Goal: Information Seeking & Learning: Learn about a topic

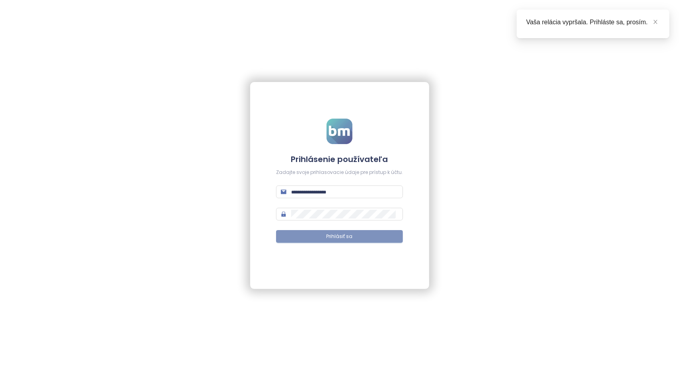
type input "**********"
click at [357, 235] on button "Prihlásiť sa" at bounding box center [339, 236] width 127 height 13
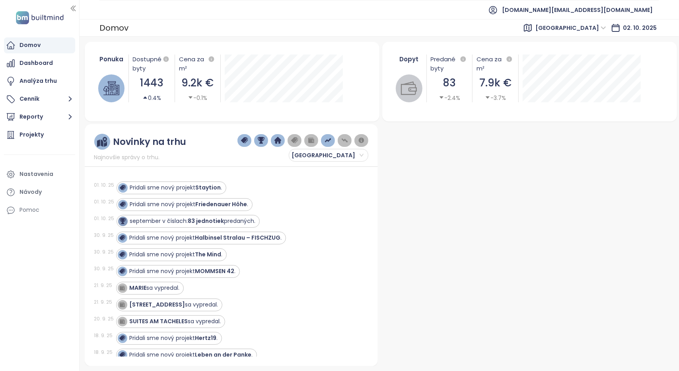
click at [597, 29] on span "[GEOGRAPHIC_DATA]" at bounding box center [570, 28] width 71 height 12
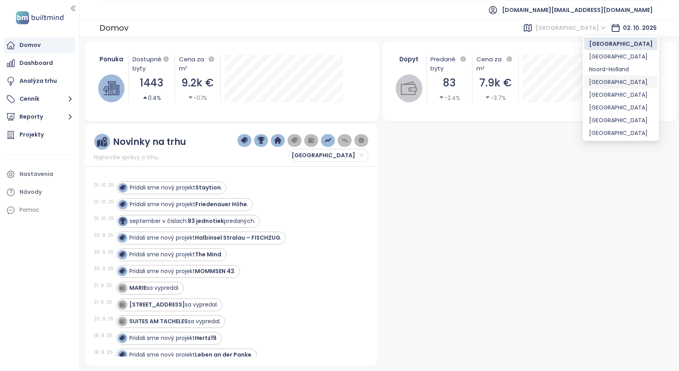
click at [603, 81] on div "[GEOGRAPHIC_DATA]" at bounding box center [621, 82] width 64 height 9
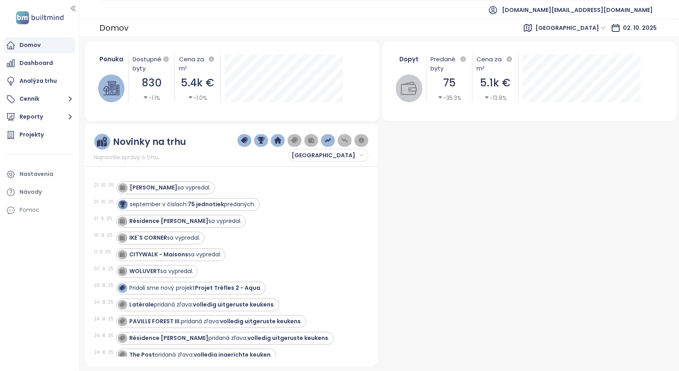
click at [344, 16] on ul "[DOMAIN_NAME][EMAIL_ADDRESS][DOMAIN_NAME]" at bounding box center [379, 9] width 560 height 19
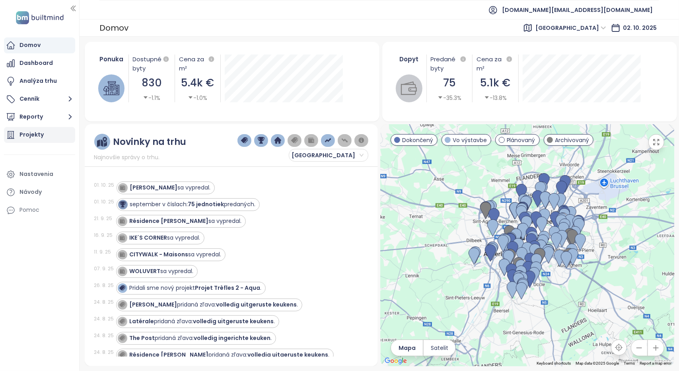
click at [21, 132] on div "Projekty" at bounding box center [31, 135] width 24 height 10
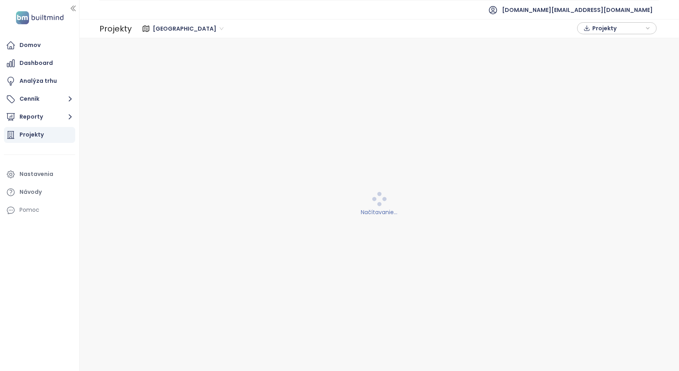
click at [166, 30] on span "[GEOGRAPHIC_DATA]" at bounding box center [188, 29] width 71 height 12
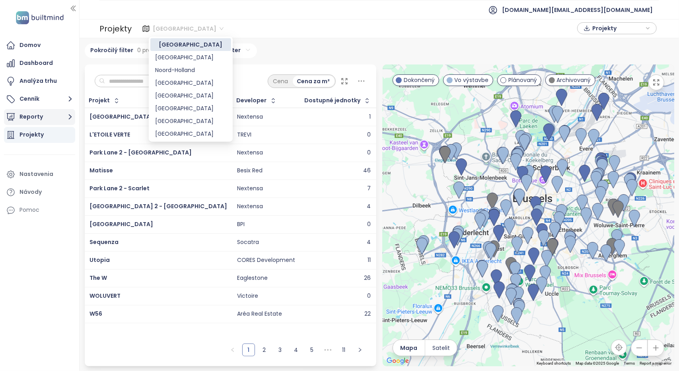
click at [47, 113] on button "Reporty" at bounding box center [39, 117] width 71 height 16
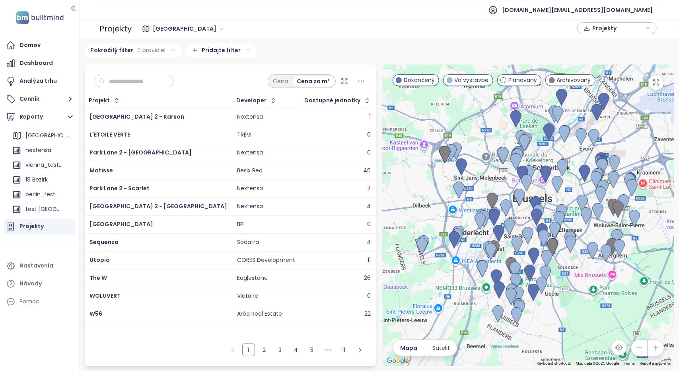
scroll to position [132, 0]
click at [35, 150] on div "nextensa" at bounding box center [38, 150] width 26 height 10
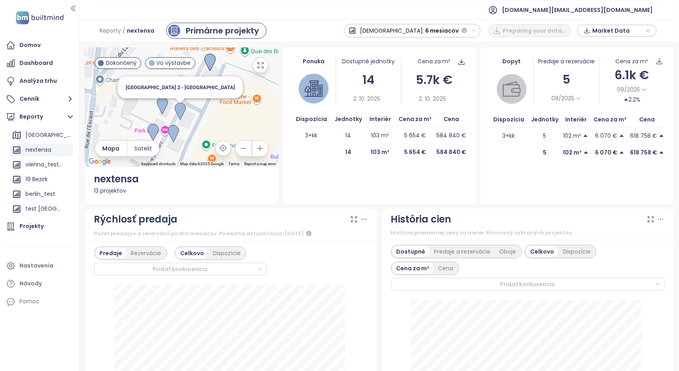
click at [179, 110] on img at bounding box center [180, 112] width 11 height 18
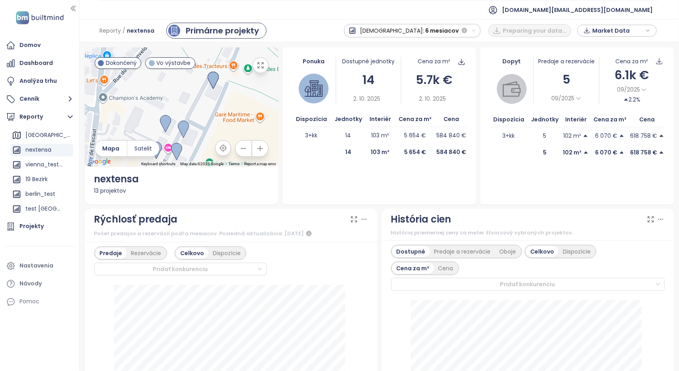
drag, startPoint x: 204, startPoint y: 103, endPoint x: 206, endPoint y: 136, distance: 33.5
click at [206, 136] on div at bounding box center [182, 106] width 194 height 119
click at [258, 67] on icon "button" at bounding box center [261, 65] width 6 height 6
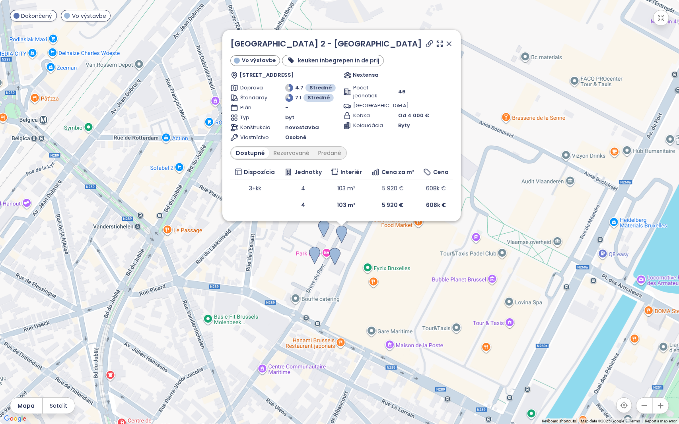
click at [450, 45] on icon at bounding box center [449, 44] width 4 height 4
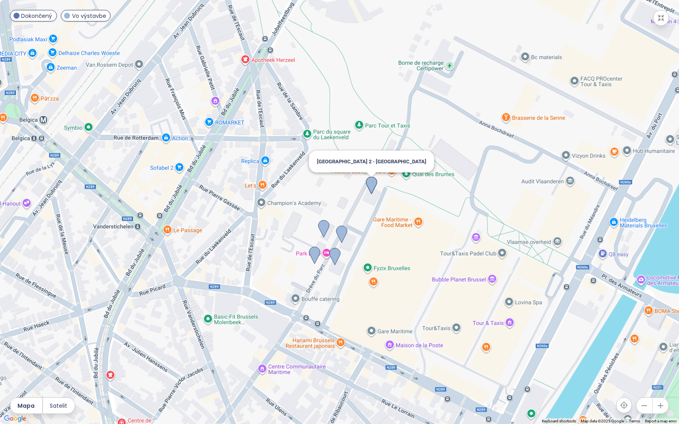
click at [372, 185] on img at bounding box center [371, 186] width 11 height 18
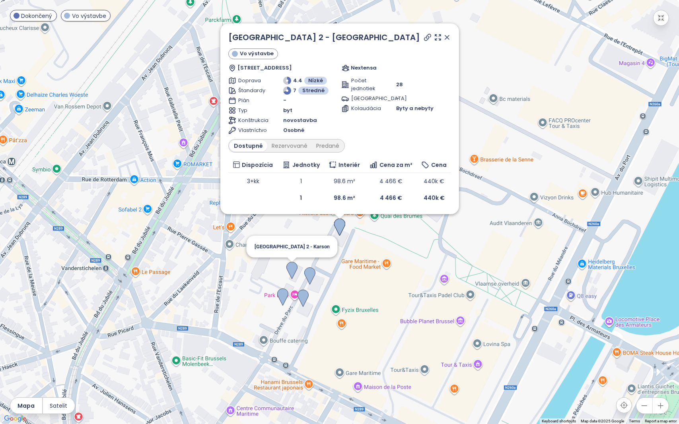
click at [294, 271] on img at bounding box center [291, 271] width 11 height 18
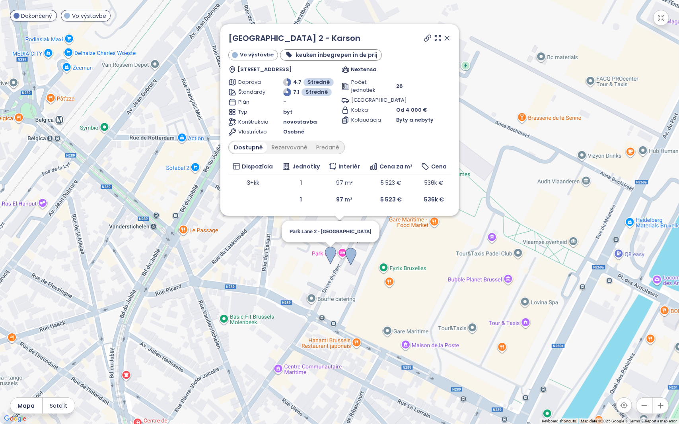
click at [329, 257] on img at bounding box center [330, 256] width 11 height 18
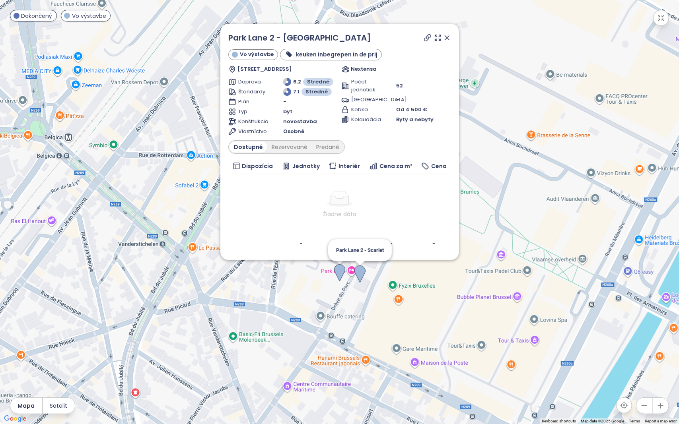
click at [364, 272] on img at bounding box center [359, 275] width 11 height 18
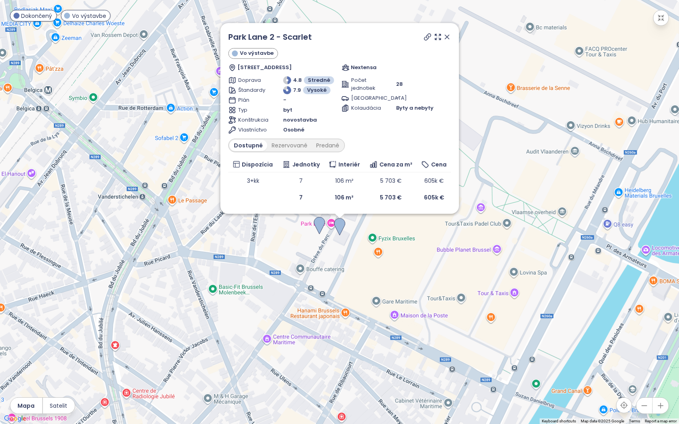
click at [446, 37] on icon at bounding box center [447, 37] width 4 height 4
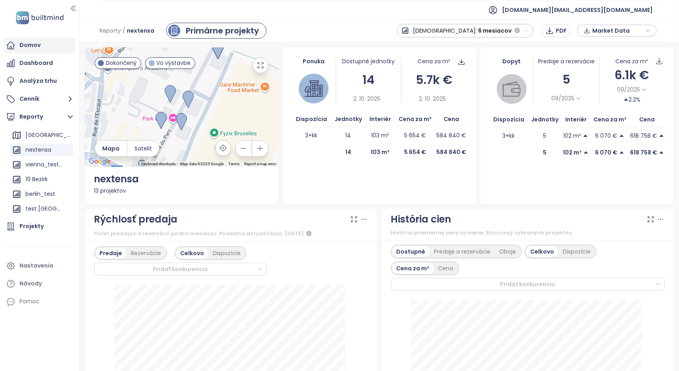
click at [25, 47] on div "Domov" at bounding box center [29, 45] width 21 height 10
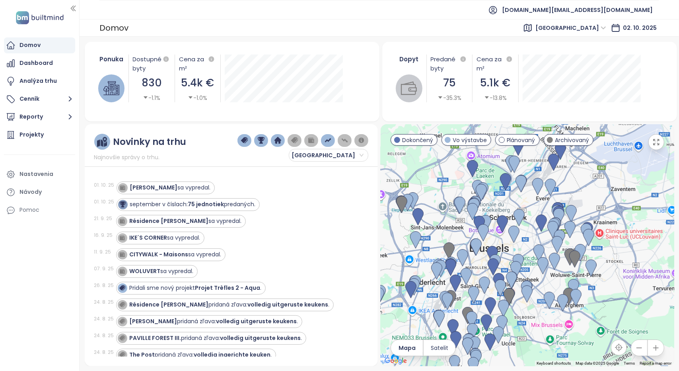
drag, startPoint x: 549, startPoint y: 229, endPoint x: 510, endPoint y: 207, distance: 44.9
click at [510, 207] on div at bounding box center [527, 245] width 293 height 242
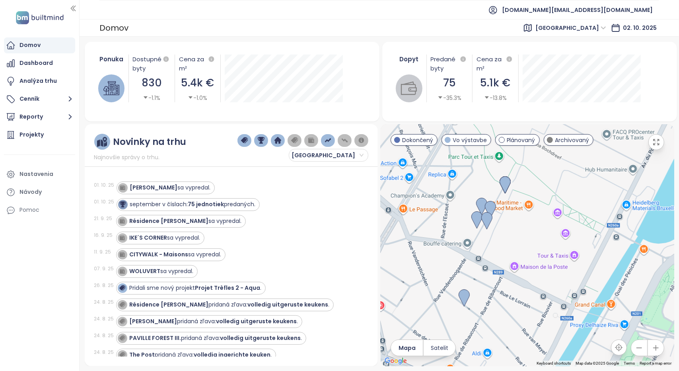
drag, startPoint x: 448, startPoint y: 255, endPoint x: 568, endPoint y: 187, distance: 138.6
click at [568, 187] on div at bounding box center [527, 245] width 293 height 242
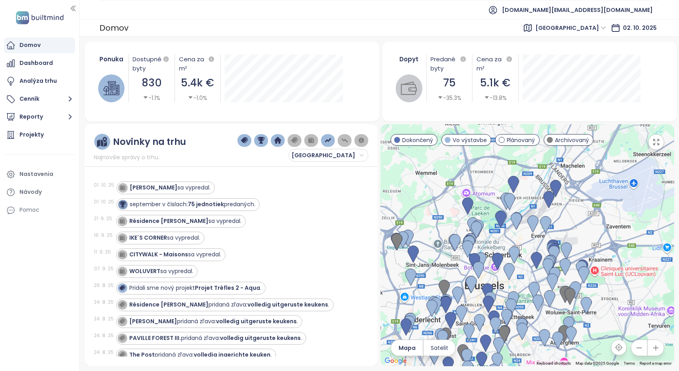
drag, startPoint x: 517, startPoint y: 214, endPoint x: 480, endPoint y: 174, distance: 54.9
click at [480, 174] on div at bounding box center [527, 245] width 293 height 242
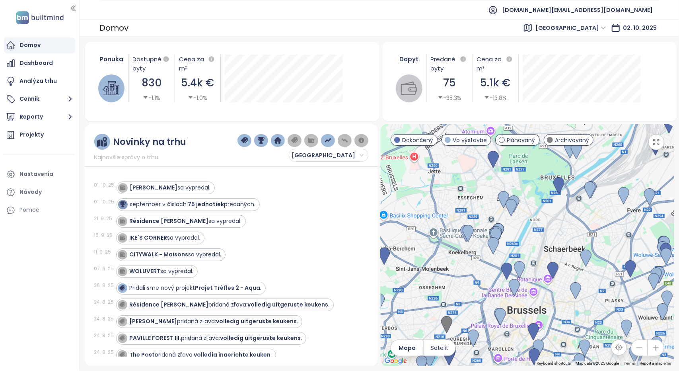
drag, startPoint x: 464, startPoint y: 276, endPoint x: 529, endPoint y: 222, distance: 84.7
click at [529, 222] on div at bounding box center [527, 245] width 293 height 242
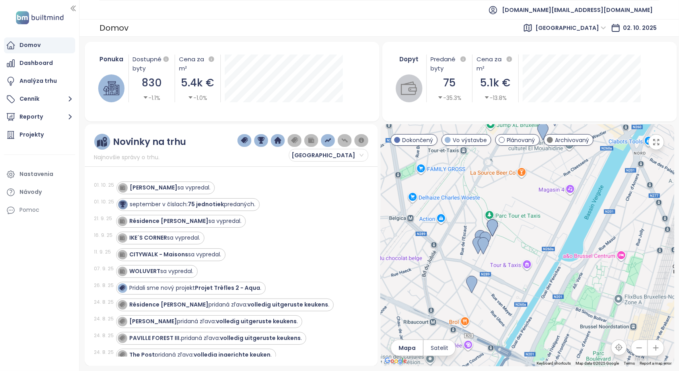
drag, startPoint x: 492, startPoint y: 248, endPoint x: 543, endPoint y: 210, distance: 63.7
click at [543, 210] on div at bounding box center [527, 245] width 293 height 242
click at [38, 137] on div "Projekty" at bounding box center [31, 135] width 24 height 10
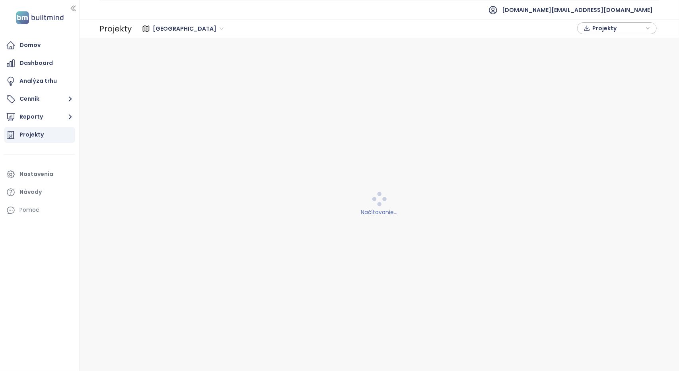
click at [155, 29] on span "[GEOGRAPHIC_DATA]" at bounding box center [188, 29] width 71 height 12
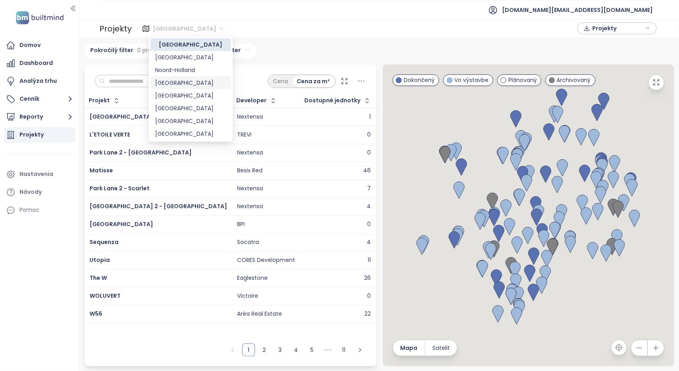
click at [173, 83] on div "[GEOGRAPHIC_DATA]" at bounding box center [190, 82] width 71 height 9
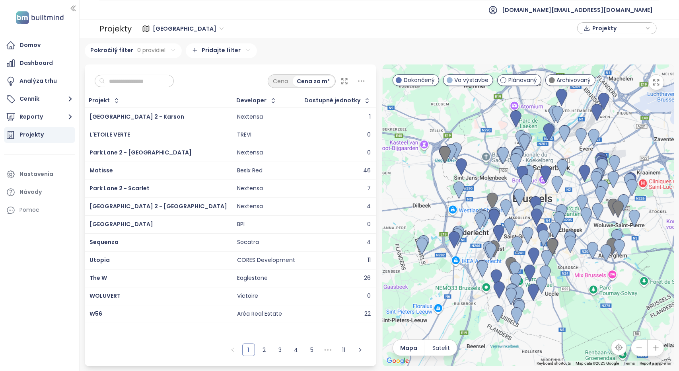
click at [142, 82] on input "text" at bounding box center [137, 81] width 64 height 12
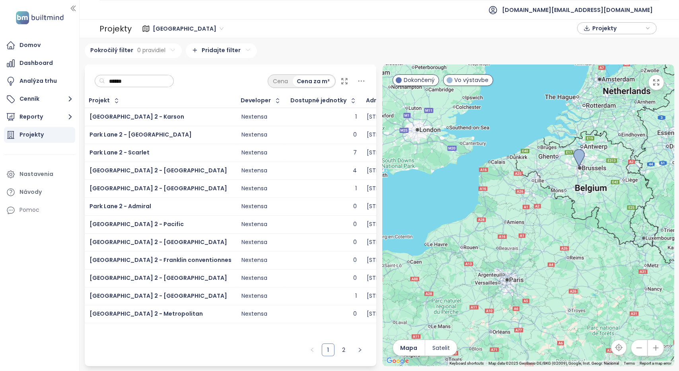
type input "******"
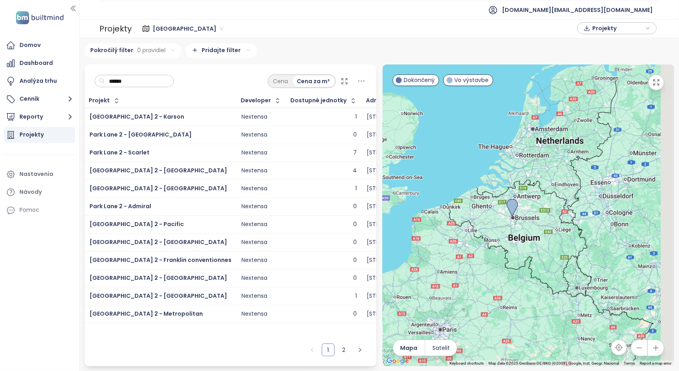
drag, startPoint x: 600, startPoint y: 193, endPoint x: 536, endPoint y: 241, distance: 80.7
click at [534, 243] on div at bounding box center [529, 215] width 292 height 302
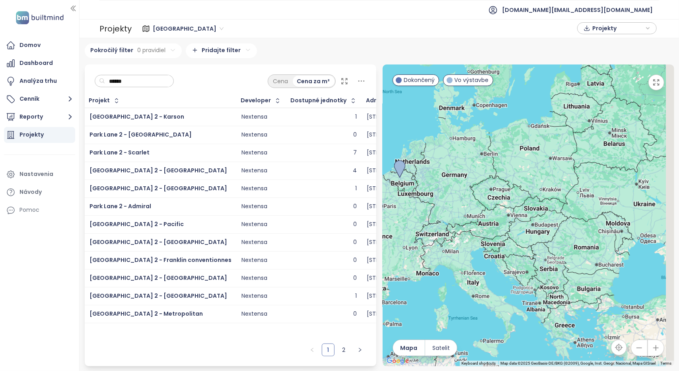
drag, startPoint x: 575, startPoint y: 245, endPoint x: 461, endPoint y: 201, distance: 122.1
click at [461, 201] on div at bounding box center [529, 215] width 292 height 302
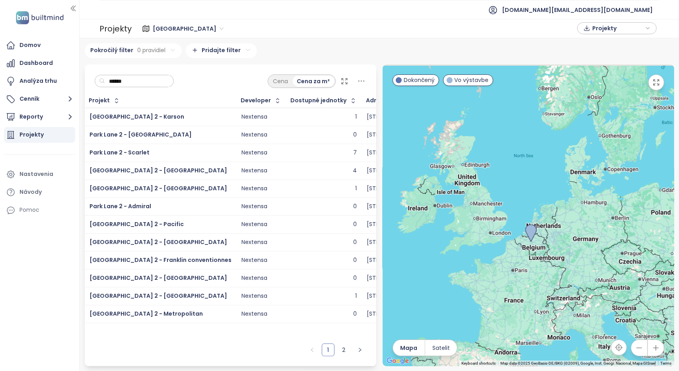
drag, startPoint x: 477, startPoint y: 209, endPoint x: 633, endPoint y: 291, distance: 176.4
click at [633, 291] on div at bounding box center [529, 215] width 292 height 302
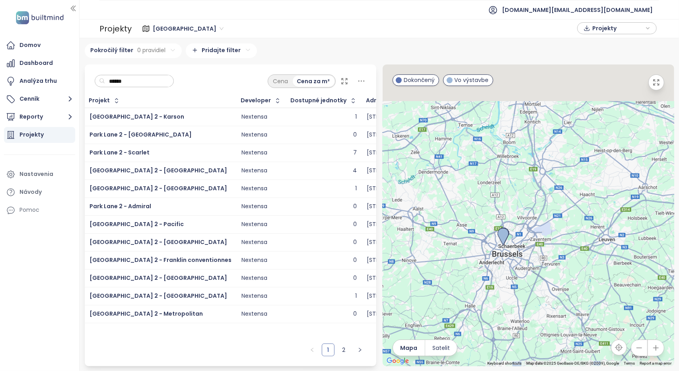
drag, startPoint x: 504, startPoint y: 187, endPoint x: 623, endPoint y: 275, distance: 147.7
click at [623, 275] on div at bounding box center [529, 215] width 292 height 302
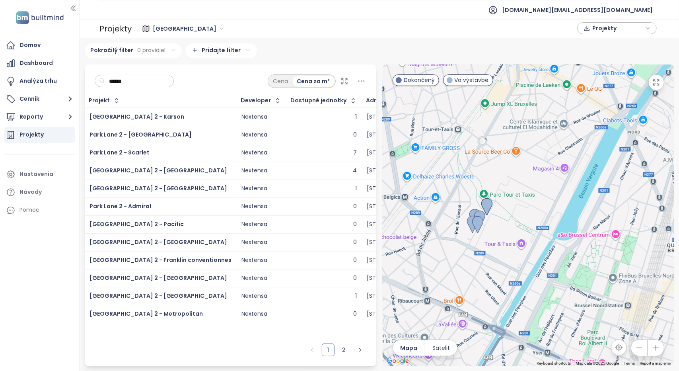
drag, startPoint x: 453, startPoint y: 221, endPoint x: 527, endPoint y: 250, distance: 79.3
click at [527, 250] on div at bounding box center [529, 215] width 292 height 302
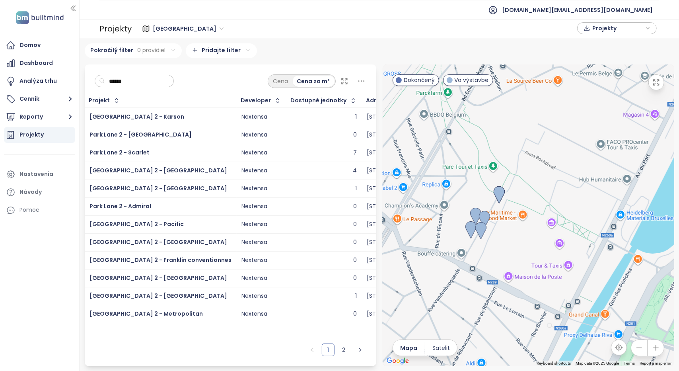
drag, startPoint x: 459, startPoint y: 226, endPoint x: 517, endPoint y: 251, distance: 63.1
click at [517, 251] on div at bounding box center [529, 215] width 292 height 302
click at [341, 348] on link "2" at bounding box center [344, 350] width 12 height 12
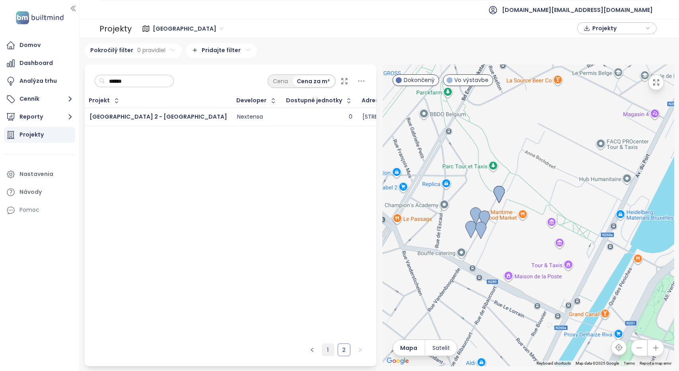
click at [324, 345] on link "1" at bounding box center [328, 350] width 12 height 12
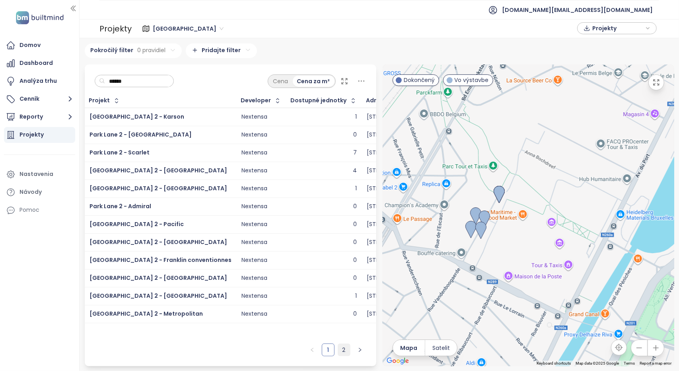
click at [343, 349] on link "2" at bounding box center [344, 350] width 12 height 12
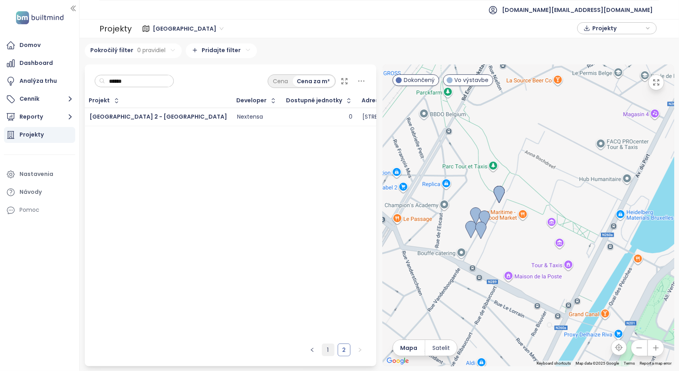
click at [327, 350] on link "1" at bounding box center [328, 350] width 12 height 12
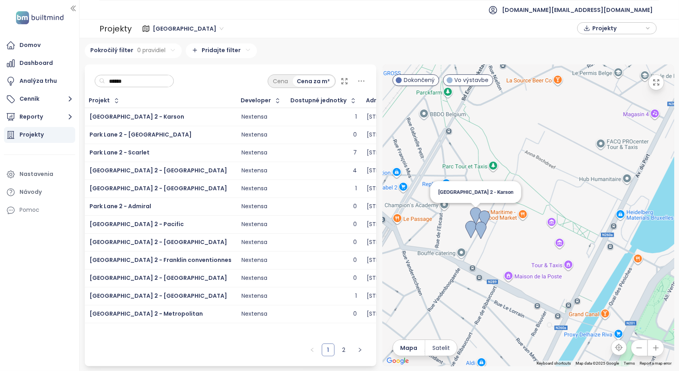
click at [477, 215] on img at bounding box center [475, 216] width 11 height 18
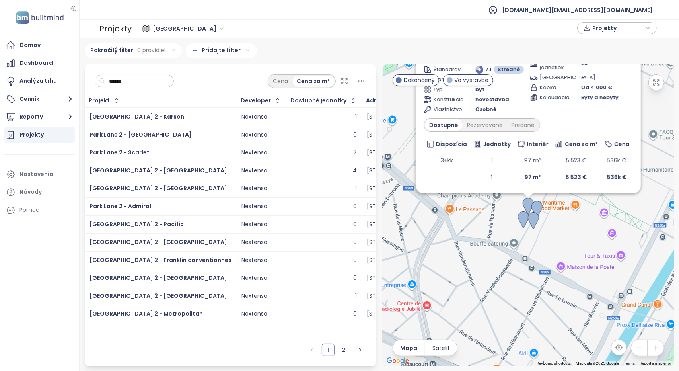
click at [528, 205] on img at bounding box center [528, 207] width 11 height 18
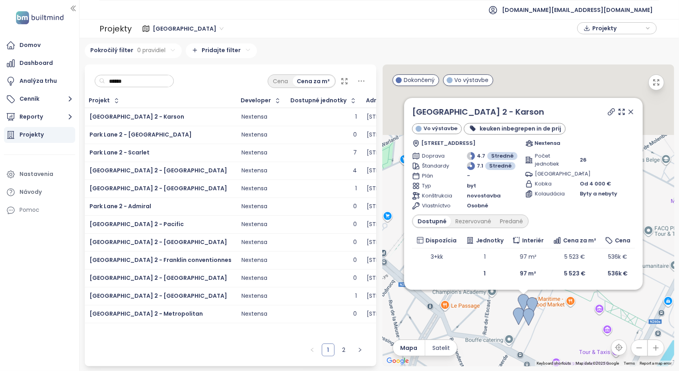
drag, startPoint x: 467, startPoint y: 240, endPoint x: 462, endPoint y: 339, distance: 99.6
click at [462, 339] on div "Park Lane 2 - Karson Vo výstavbe keuken inbegrepen in de prij Drève du Parc 44,…" at bounding box center [529, 215] width 292 height 302
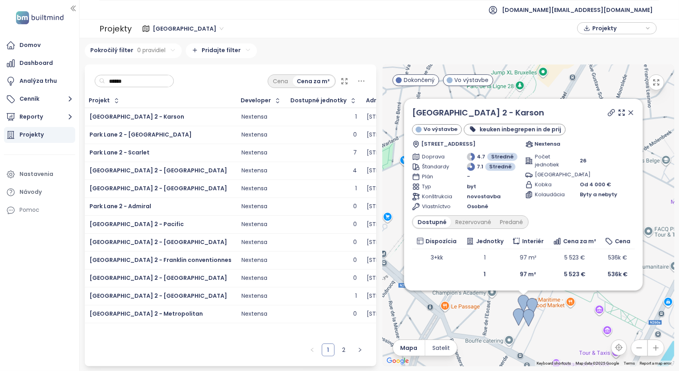
click at [632, 112] on icon at bounding box center [631, 113] width 8 height 8
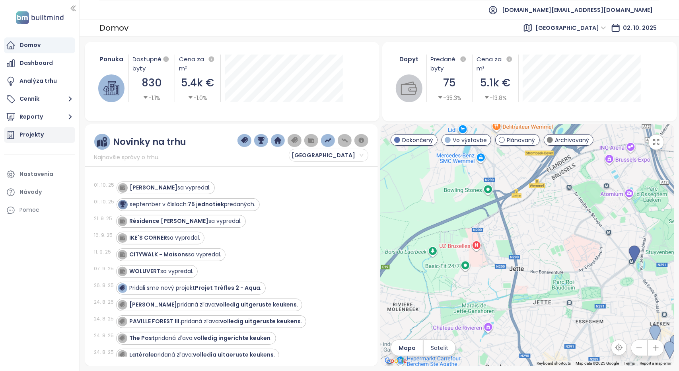
click at [31, 135] on div "Projekty" at bounding box center [31, 135] width 24 height 10
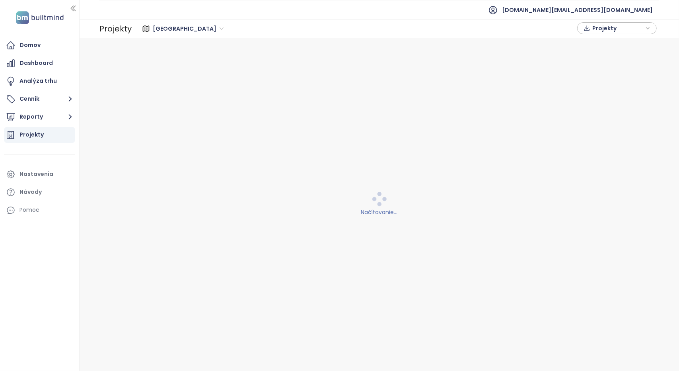
click at [162, 29] on span "[GEOGRAPHIC_DATA]" at bounding box center [188, 29] width 71 height 12
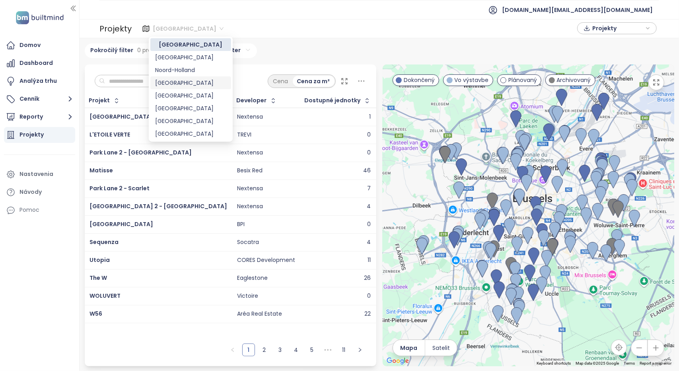
click at [172, 83] on div "[GEOGRAPHIC_DATA]" at bounding box center [190, 82] width 71 height 9
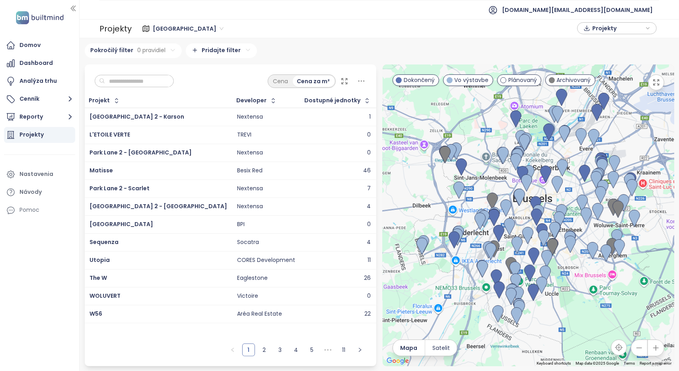
click at [143, 77] on input "text" at bounding box center [137, 81] width 64 height 12
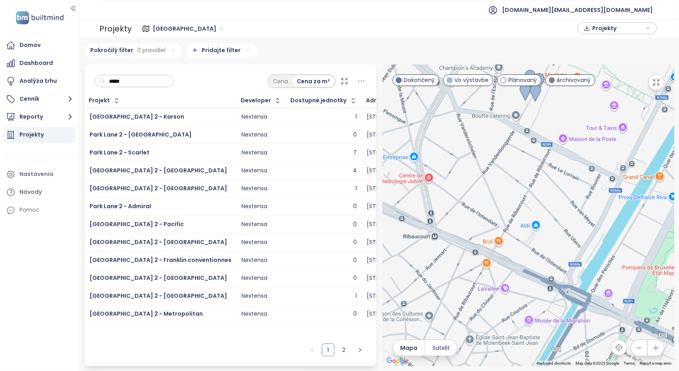
type input "*****"
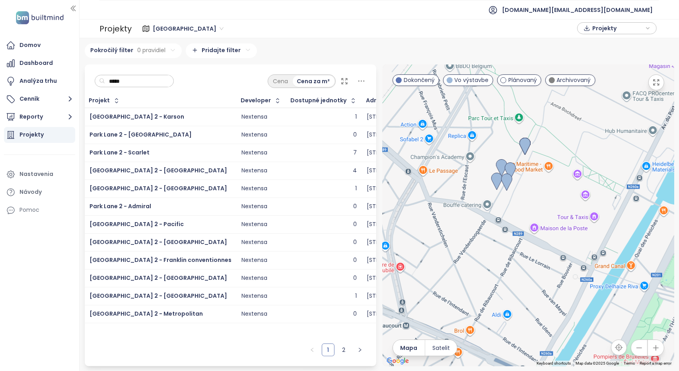
drag, startPoint x: 555, startPoint y: 140, endPoint x: 526, endPoint y: 233, distance: 97.6
click at [526, 233] on div at bounding box center [529, 215] width 292 height 302
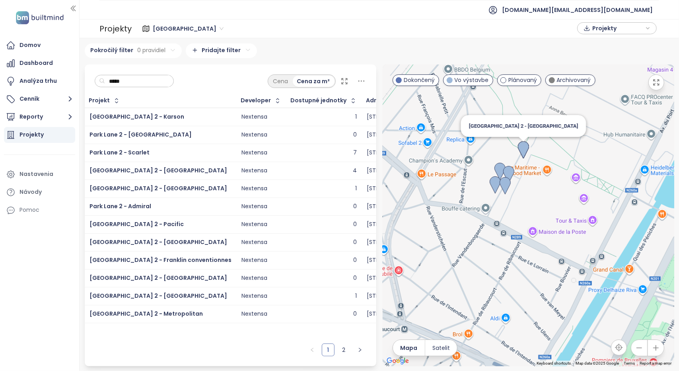
click at [522, 148] on img at bounding box center [523, 150] width 11 height 18
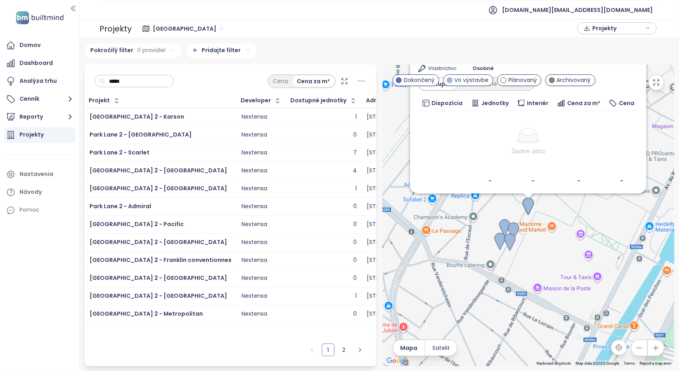
click at [529, 208] on img at bounding box center [528, 207] width 11 height 18
drag, startPoint x: 543, startPoint y: 158, endPoint x: 535, endPoint y: 218, distance: 61.0
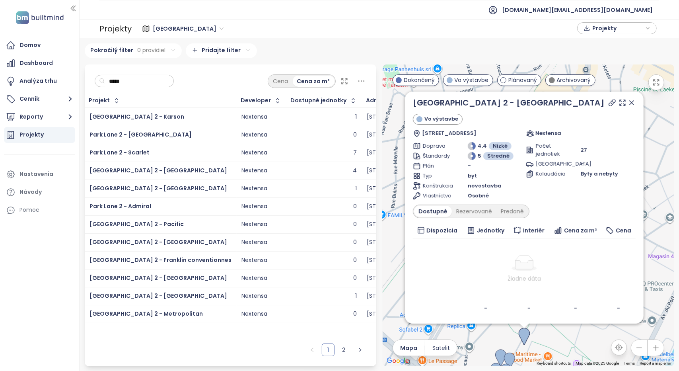
drag, startPoint x: 547, startPoint y: 210, endPoint x: 543, endPoint y: 343, distance: 132.9
click at [543, 343] on div "Park Lane 2 - Hampton Vo výstavbe Drève du Parc 45, 1000 Bruxelles, Belgium Nex…" at bounding box center [529, 215] width 292 height 302
